Goal: Task Accomplishment & Management: Complete application form

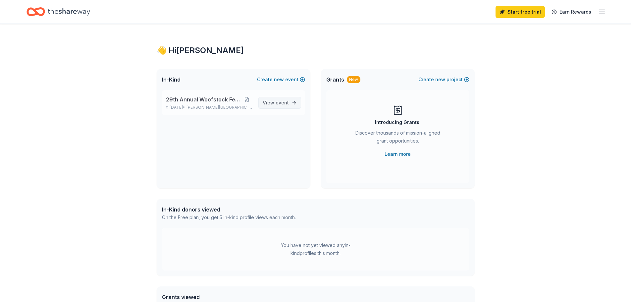
click at [269, 102] on span "View event" at bounding box center [276, 103] width 26 height 8
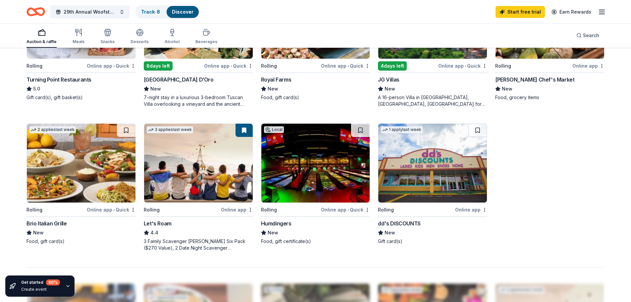
scroll to position [265, 0]
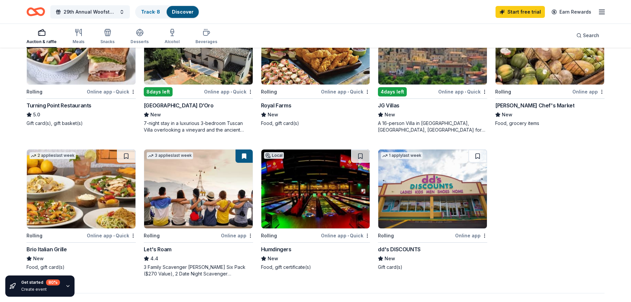
click at [94, 190] on img at bounding box center [81, 188] width 109 height 79
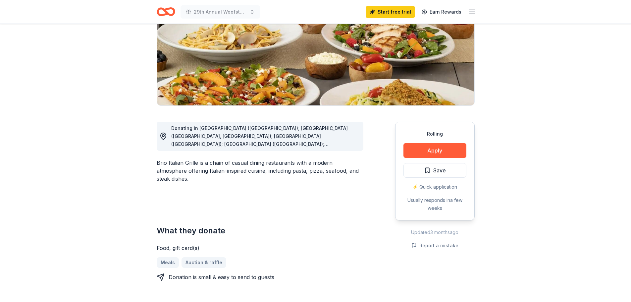
scroll to position [99, 0]
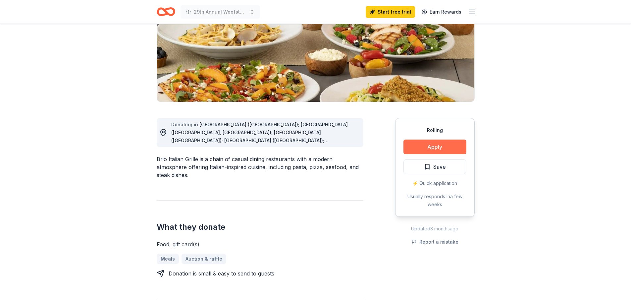
click at [450, 148] on button "Apply" at bounding box center [435, 147] width 63 height 15
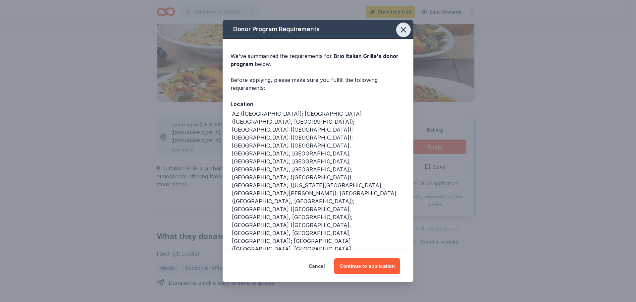
click at [406, 34] on icon "button" at bounding box center [403, 29] width 9 height 9
